Goal: Transaction & Acquisition: Purchase product/service

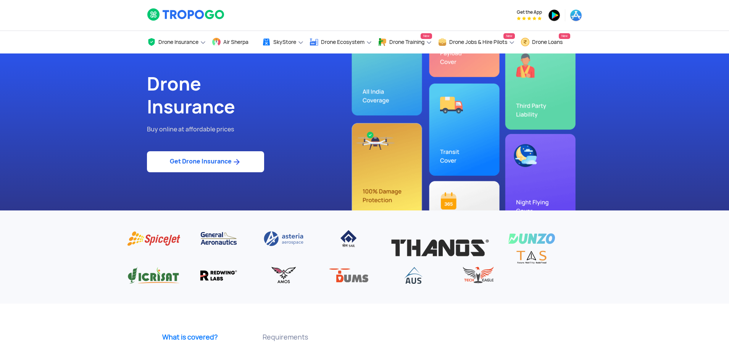
click at [218, 171] on link "Get Drone Insurance" at bounding box center [205, 161] width 117 height 21
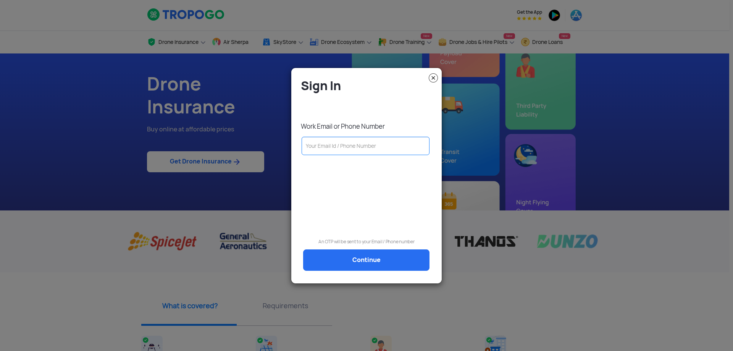
click at [228, 166] on modal-container "Sign In Work Email or Phone Number An OTP will be sent to your Email / Phone nu…" at bounding box center [366, 175] width 733 height 351
click at [324, 151] on input "text" at bounding box center [366, 146] width 128 height 18
click at [340, 143] on input "text" at bounding box center [366, 146] width 128 height 18
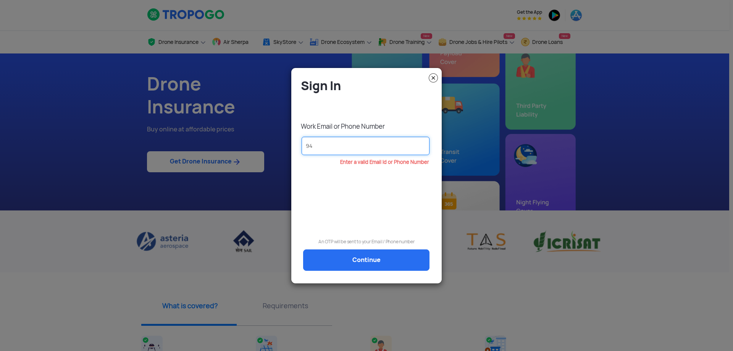
type input "9"
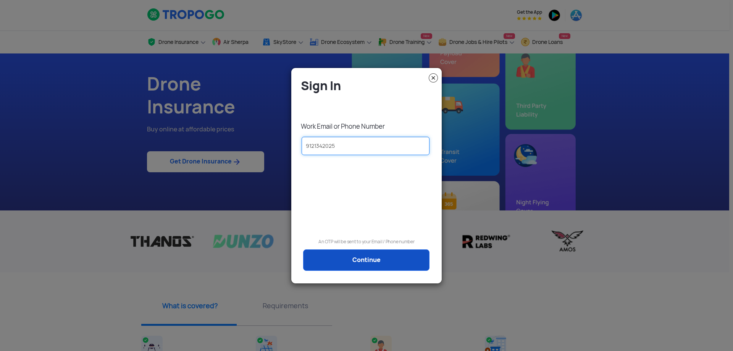
type input "9121342025"
click at [346, 250] on link "Continue" at bounding box center [366, 259] width 126 height 21
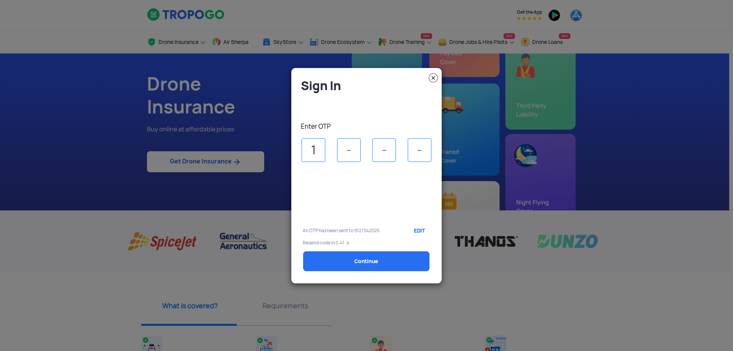
type input "1"
type input "8"
type input "6"
type input "4"
select select "1000000"
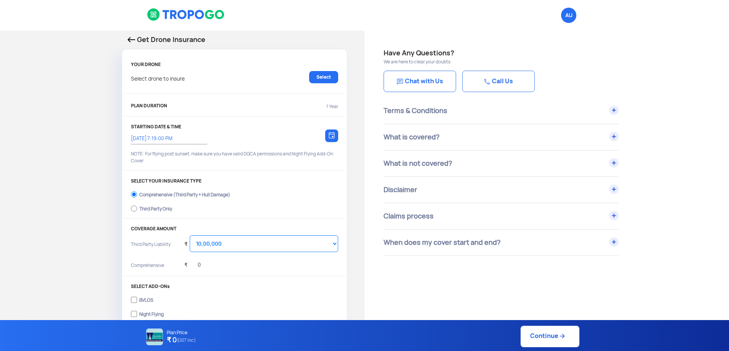
click at [69, 107] on div "Get Drone Insurance YOUR DRONE Select drone to insure Select PLAN DURATION 1 Ye…" at bounding box center [182, 228] width 365 height 394
click at [324, 77] on link "Select" at bounding box center [323, 77] width 29 height 12
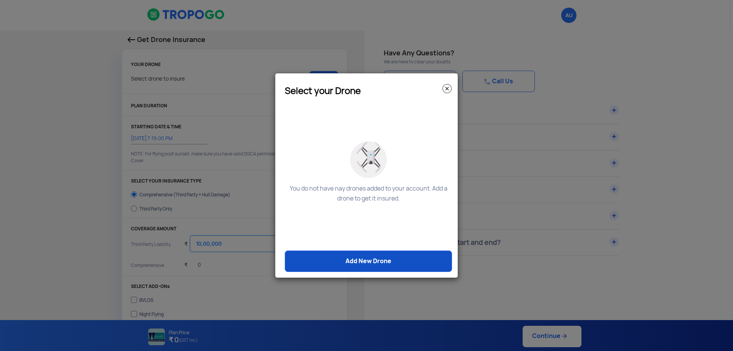
click at [347, 256] on link "Add New Drone" at bounding box center [368, 260] width 167 height 21
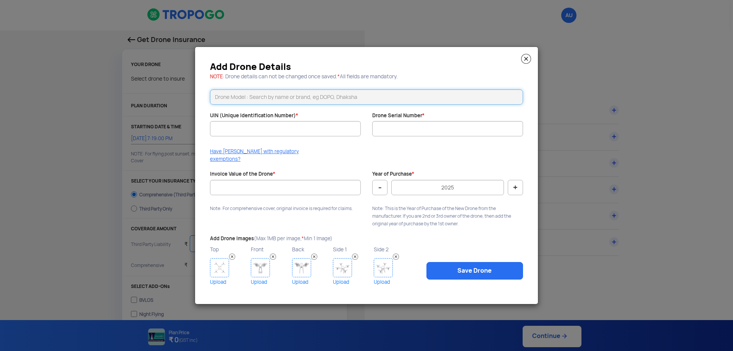
click at [303, 101] on input "text" at bounding box center [366, 96] width 313 height 15
click at [234, 118] on li "Trinity F90+" at bounding box center [366, 113] width 312 height 17
type input "Trinity F90+"
click at [281, 136] on input "UIN (Unique Identification Number) *" at bounding box center [285, 128] width 151 height 15
click at [258, 182] on input "Invoice Value of the Drone *" at bounding box center [285, 187] width 151 height 15
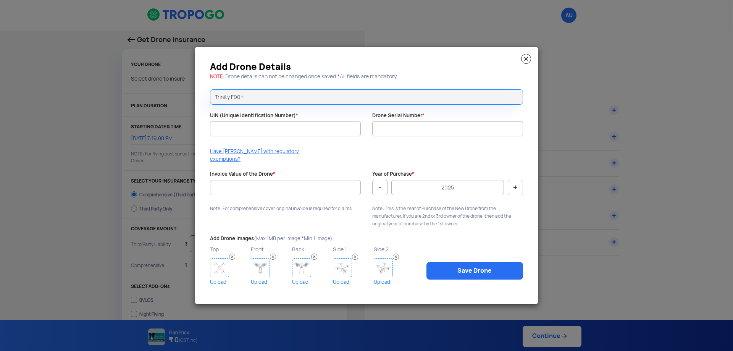
click at [521, 62] on img at bounding box center [526, 59] width 10 height 10
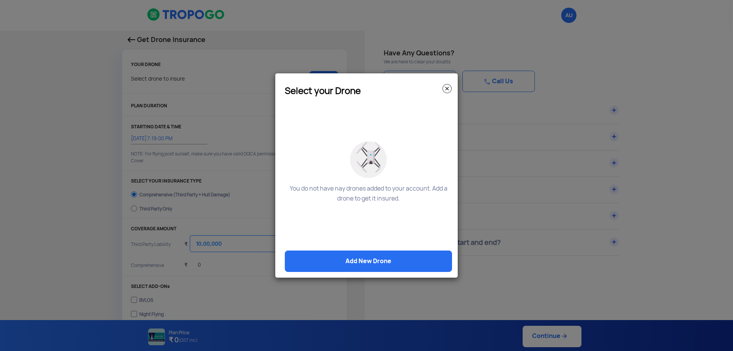
click at [448, 88] on img at bounding box center [446, 88] width 9 height 9
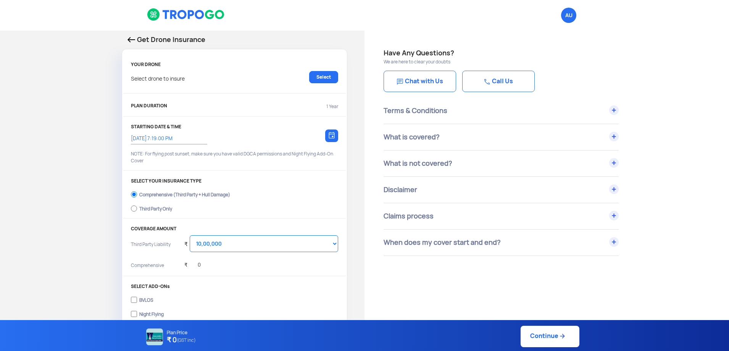
click at [134, 37] on img at bounding box center [131, 39] width 8 height 5
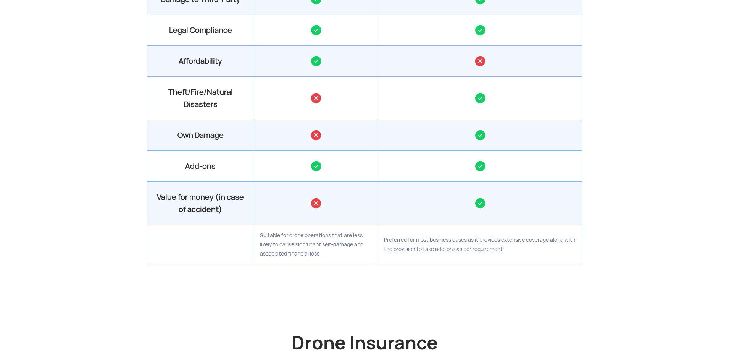
scroll to position [725, 0]
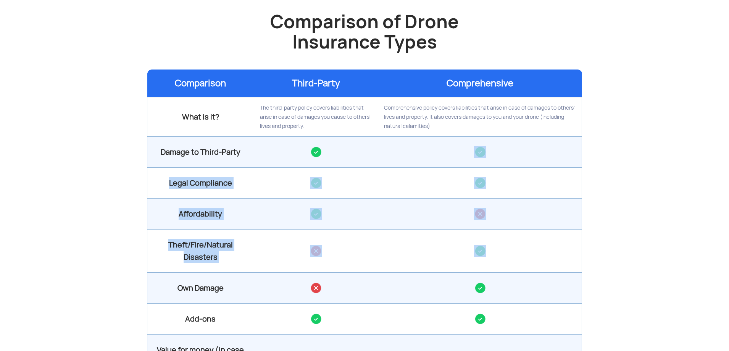
drag, startPoint x: 465, startPoint y: 144, endPoint x: 476, endPoint y: 235, distance: 91.8
click at [475, 236] on tbody "What is it? The third-party policy covers liabilities that arise in case of dam…" at bounding box center [364, 256] width 435 height 319
click at [561, 217] on td at bounding box center [480, 213] width 204 height 31
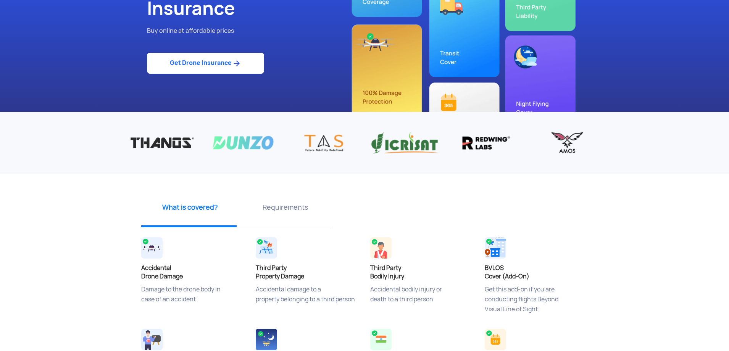
scroll to position [38, 0]
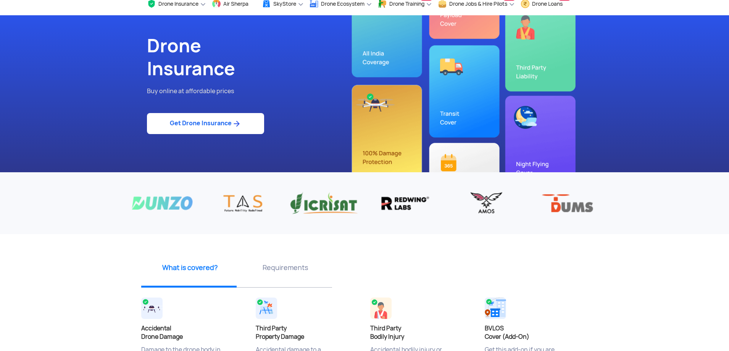
click at [294, 275] on div "Requirements" at bounding box center [284, 270] width 95 height 34
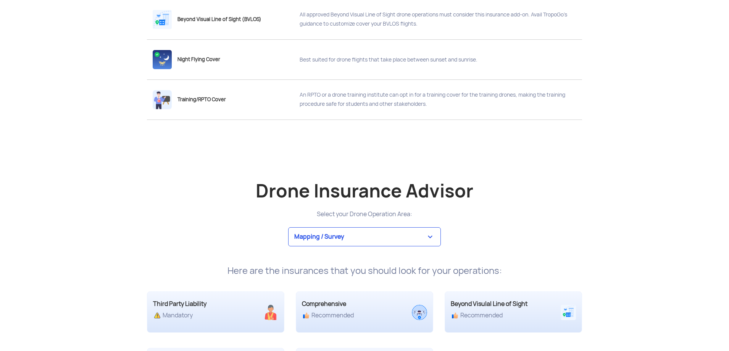
scroll to position [1412, 0]
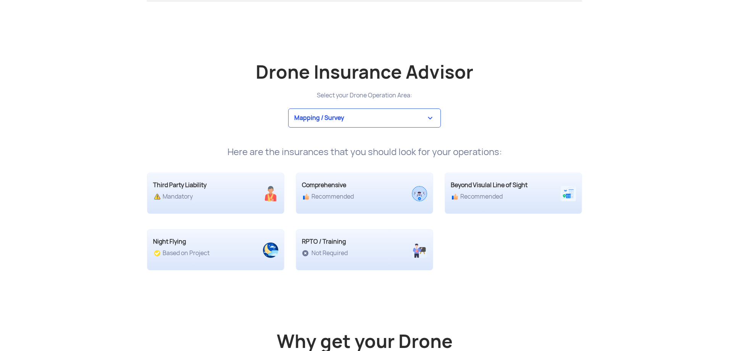
click at [369, 121] on select "Mapping / Survey Event Photography Agriculture Recreational Emergency / Police …" at bounding box center [364, 117] width 153 height 19
click at [581, 138] on div "Drone Insurance Advisor Select your Drone Operation Area: Mapping / Survey Even…" at bounding box center [364, 106] width 447 height 103
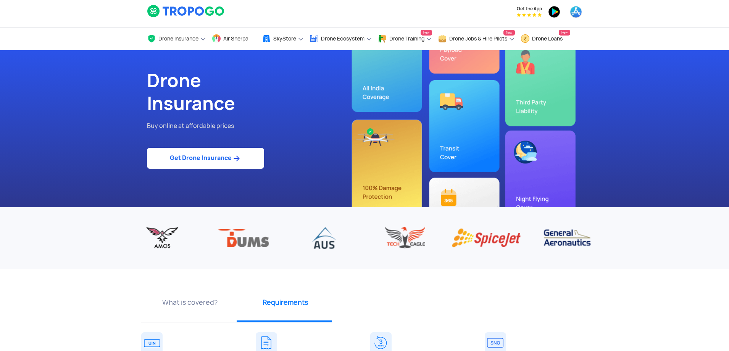
scroll to position [0, 0]
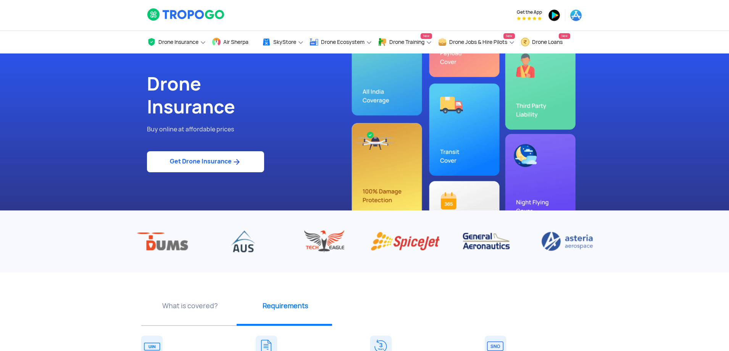
click at [233, 163] on img at bounding box center [237, 161] width 10 height 9
select select "1000000"
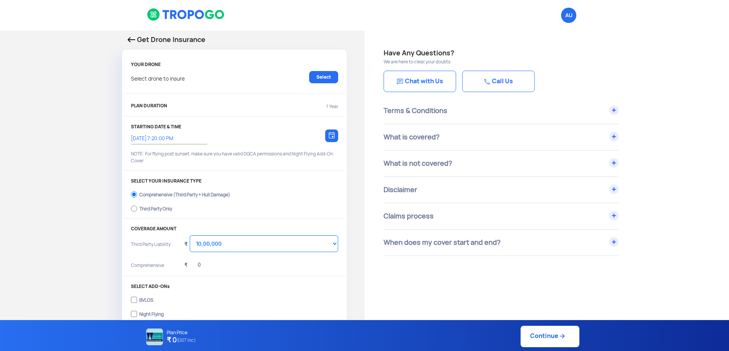
click at [199, 14] on img at bounding box center [186, 14] width 78 height 13
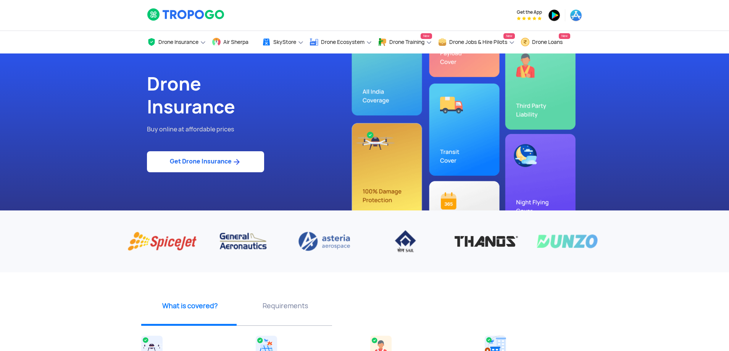
click at [234, 159] on img at bounding box center [237, 161] width 10 height 9
select select "1000000"
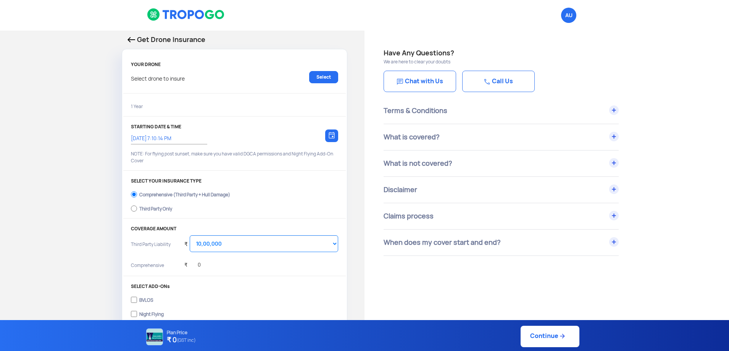
type input "[DATE] 7:20:00 PM"
click at [168, 77] on p "Select drone to insure" at bounding box center [158, 77] width 54 height 12
click at [317, 76] on link "Select" at bounding box center [323, 77] width 29 height 12
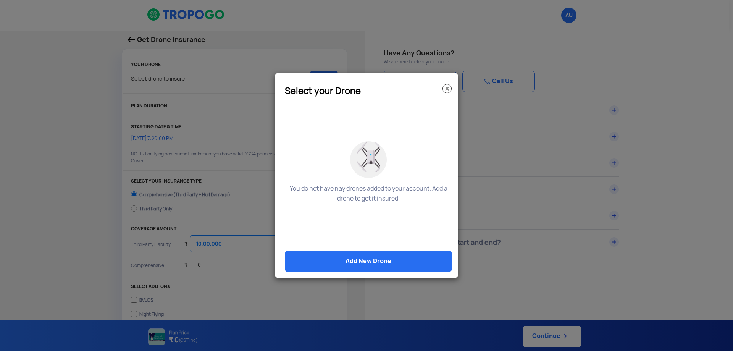
click at [454, 84] on div "Select your Drone" at bounding box center [368, 89] width 179 height 18
click at [440, 89] on h3 "Select your Drone" at bounding box center [368, 91] width 167 height 6
click at [445, 87] on img at bounding box center [446, 88] width 9 height 9
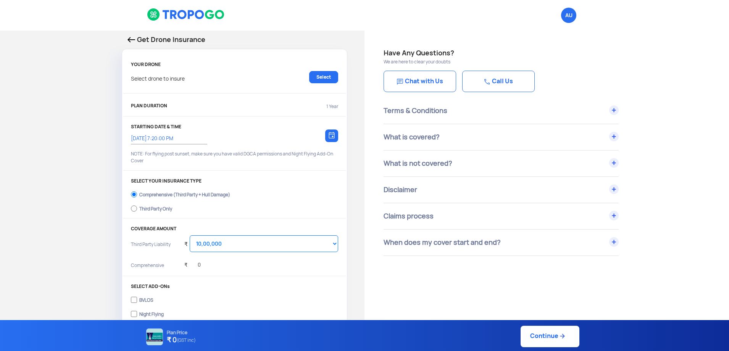
click at [578, 11] on li "AU Logout" at bounding box center [568, 15] width 27 height 31
click at [572, 15] on span "AU Logout" at bounding box center [568, 15] width 15 height 15
click at [570, 29] on span "Logout" at bounding box center [569, 28] width 24 height 10
click at [564, 15] on span "Sign-In" at bounding box center [552, 16] width 47 height 16
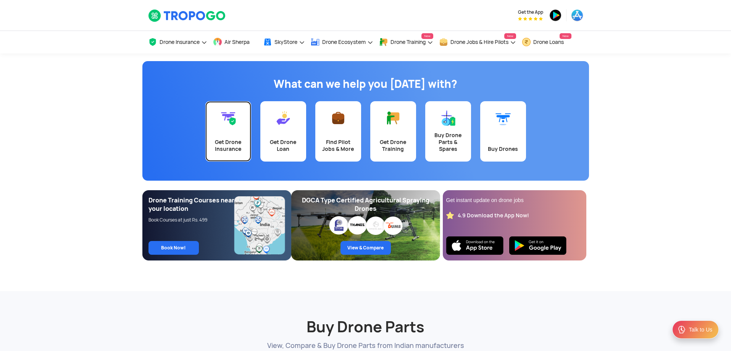
click at [225, 139] on div "Get Drone Insurance" at bounding box center [228, 146] width 37 height 14
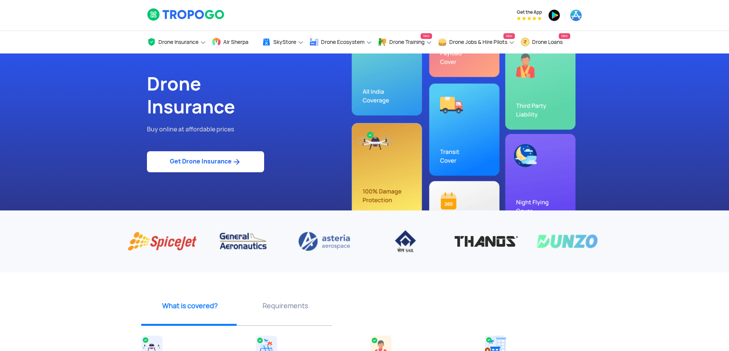
click at [238, 164] on img at bounding box center [237, 161] width 10 height 9
click at [217, 159] on link "Get Drone Insurance" at bounding box center [205, 161] width 117 height 21
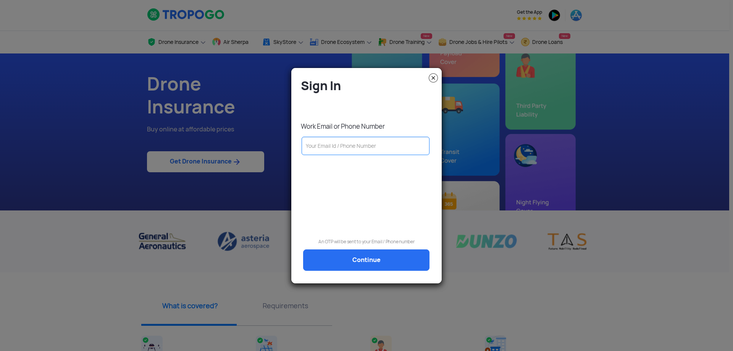
click at [367, 145] on input "text" at bounding box center [366, 146] width 128 height 18
type input "9"
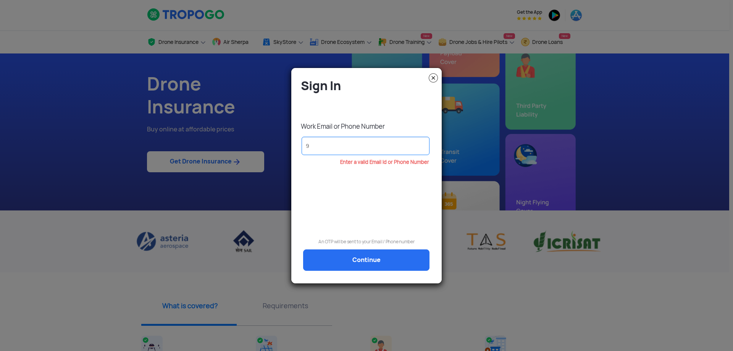
type input "91"
type input "912"
type input "9121"
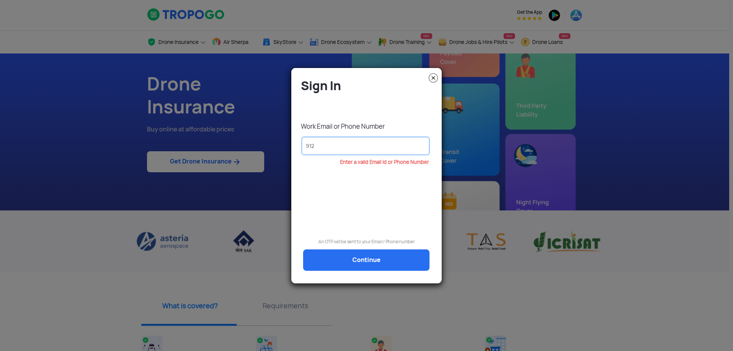
type input "9121"
type input "91213"
type input "9121"
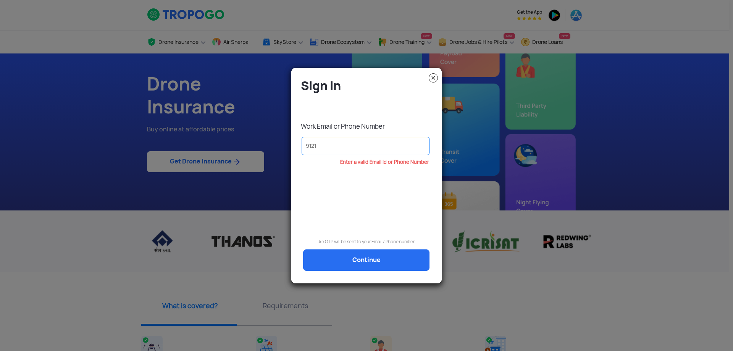
type input "912"
type input "91"
type input "9"
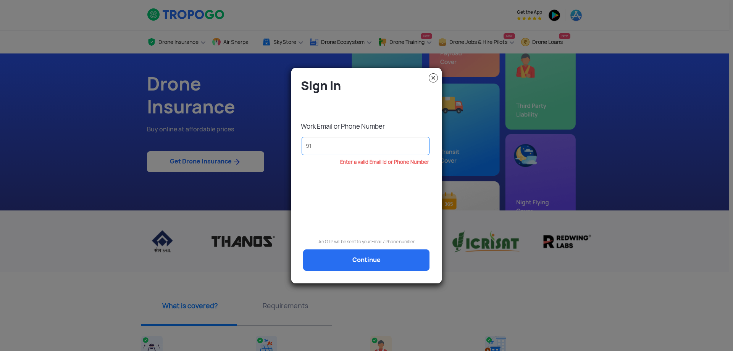
type input "9"
type input "97"
type input "974"
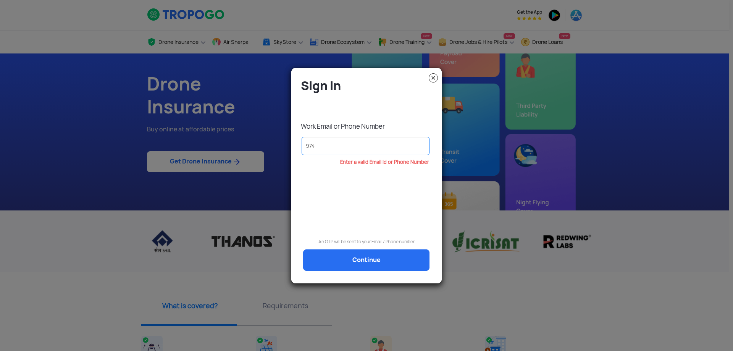
type input "9742"
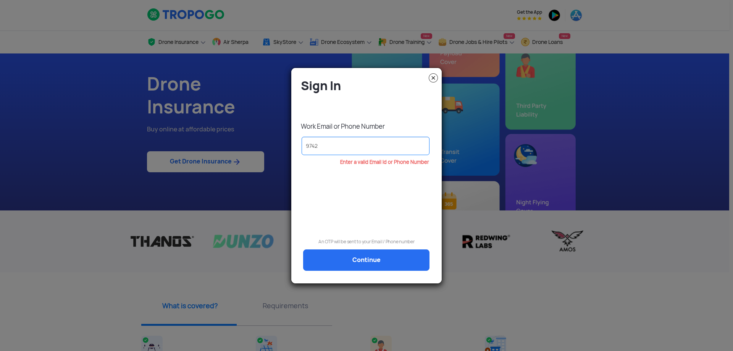
type input "97422"
type input "974229"
type input "9742292"
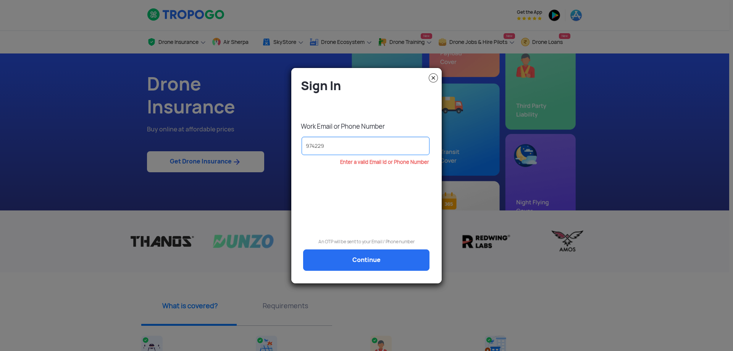
type input "9742292"
type input "97422929"
type input "974229299"
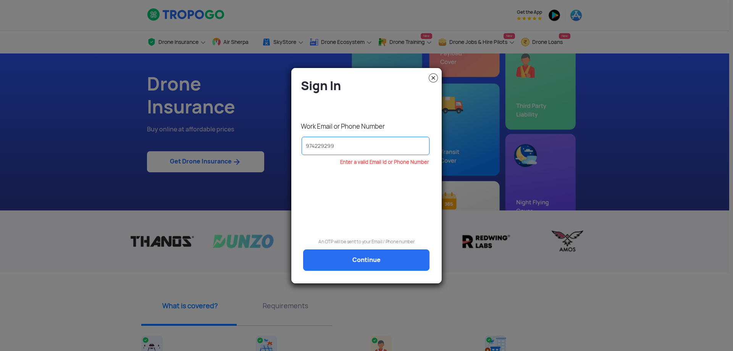
type input "9742292999"
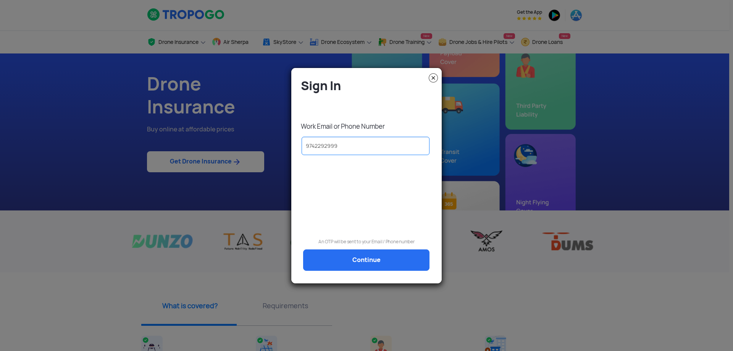
type input "9742292999"
click at [374, 271] on div "Sign In Work Email or Phone Number 9742292999 An OTP will be sent to your Email…" at bounding box center [366, 179] width 139 height 202
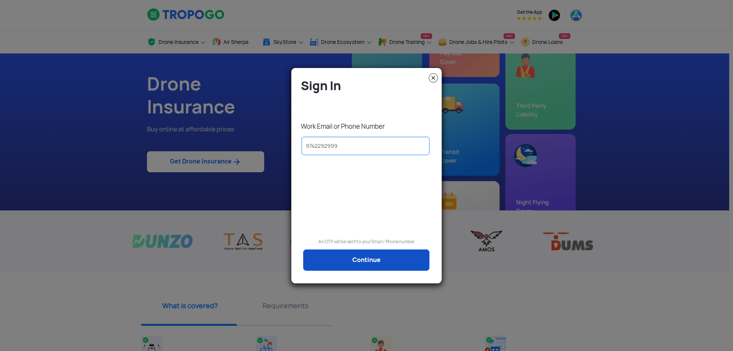
click at [378, 264] on link "Continue" at bounding box center [366, 259] width 126 height 21
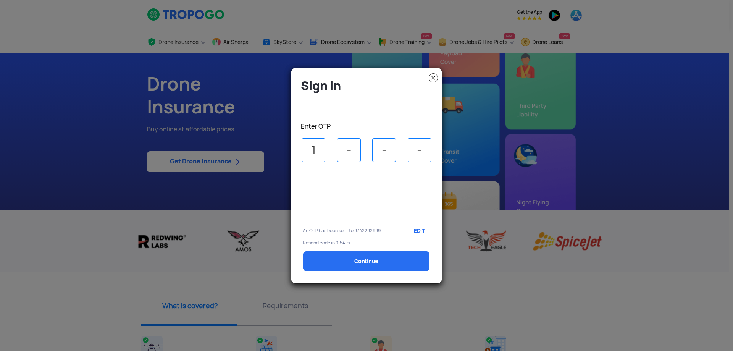
type input "1"
type input "8"
type input "6"
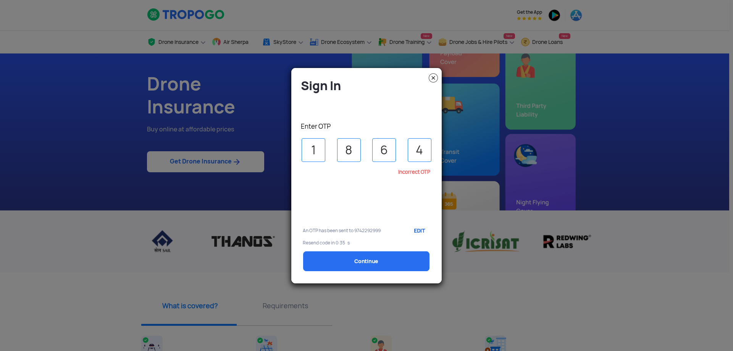
type input "4"
click at [51, 260] on modal-container "Sign In Enter OTP 1 8 6 4 Incorrect OTP An OTP has been sent to 9742292999 EDIT…" at bounding box center [366, 175] width 733 height 351
click at [429, 74] on img at bounding box center [433, 77] width 9 height 9
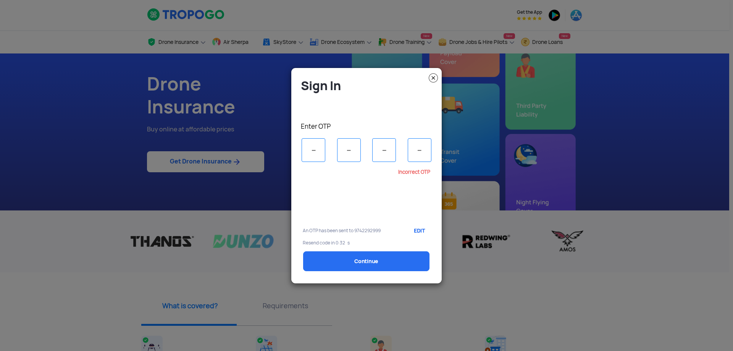
click at [429, 77] on img at bounding box center [433, 77] width 9 height 9
